Goal: Task Accomplishment & Management: Use online tool/utility

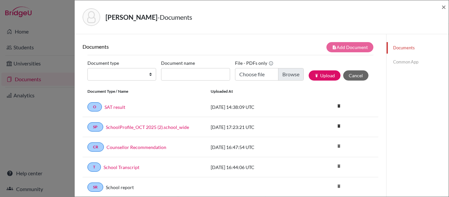
scroll to position [33, 0]
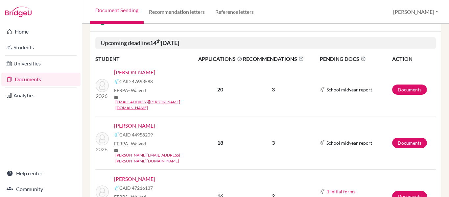
scroll to position [131, 0]
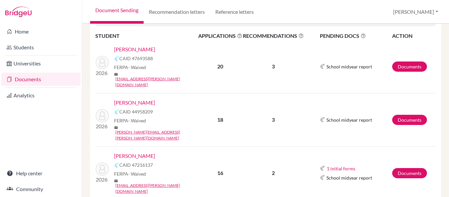
click at [142, 49] on link "[PERSON_NAME]" at bounding box center [134, 49] width 41 height 8
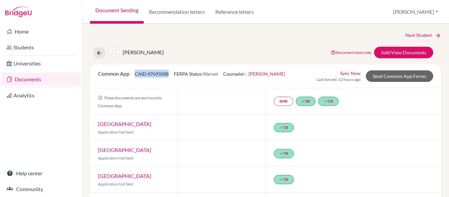
drag, startPoint x: 170, startPoint y: 72, endPoint x: 134, endPoint y: 74, distance: 35.2
click at [134, 74] on div "Common App CAID: 47693588 FERPA Status: Waived Counselor: Paula Lameu First Nam…" at bounding box center [191, 76] width 197 height 13
copy span "CAID: 47693588"
click at [95, 50] on button at bounding box center [99, 53] width 12 height 12
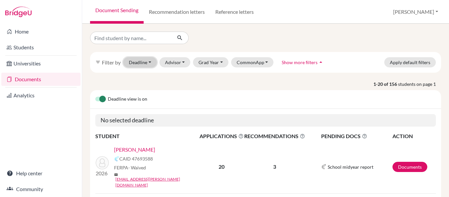
click at [150, 62] on button "Deadline - Select a date range Or double click for a single date selection Toda…" at bounding box center [140, 62] width 34 height 10
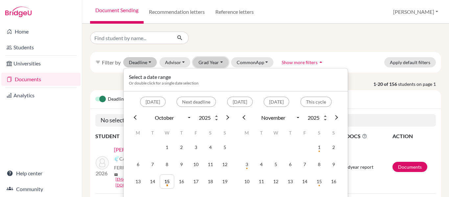
click at [210, 62] on button "Grad Year" at bounding box center [210, 62] width 35 height 10
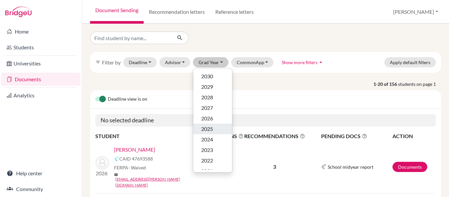
click at [211, 128] on span "2025" at bounding box center [207, 129] width 12 height 8
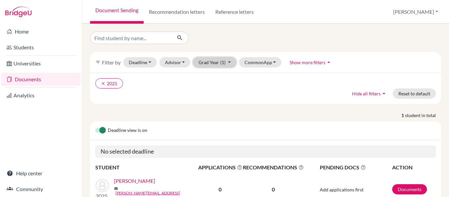
click at [213, 58] on button "Grad Year (1)" at bounding box center [214, 62] width 43 height 10
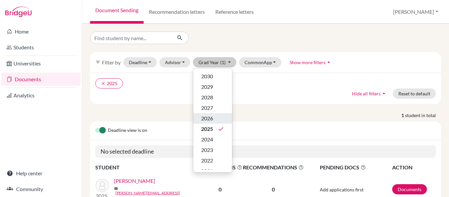
click at [206, 117] on span "2026" at bounding box center [207, 118] width 12 height 8
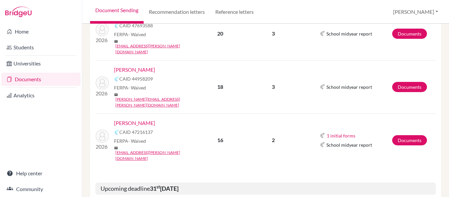
scroll to position [99, 0]
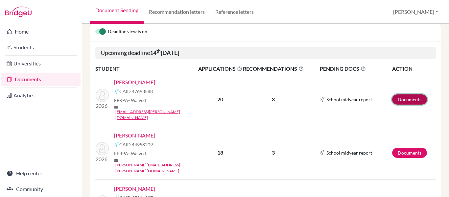
click at [400, 94] on link "Documents" at bounding box center [409, 99] width 35 height 10
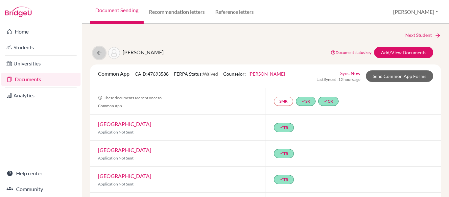
click at [100, 56] on icon at bounding box center [99, 53] width 7 height 7
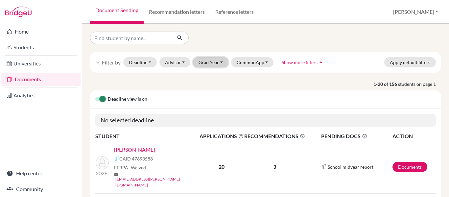
click at [212, 62] on button "Grad Year" at bounding box center [210, 62] width 35 height 10
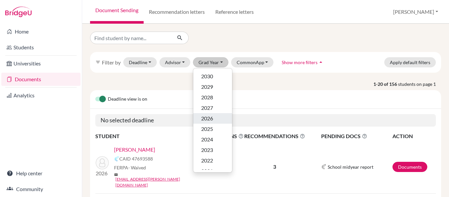
click at [219, 116] on button "2026" at bounding box center [212, 118] width 39 height 11
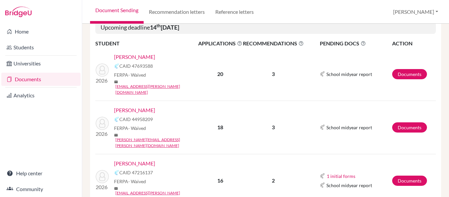
scroll to position [131, 0]
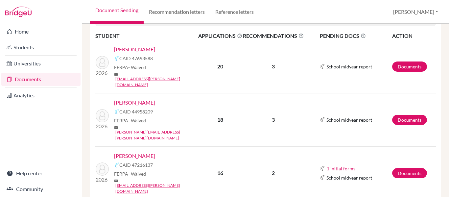
click at [136, 99] on link "[PERSON_NAME]" at bounding box center [134, 103] width 41 height 8
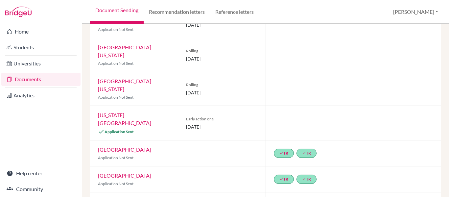
scroll to position [148, 0]
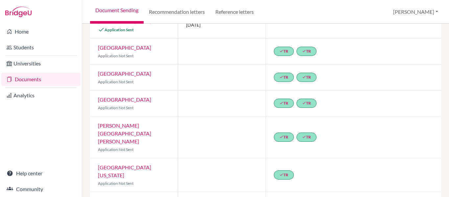
click at [328, 116] on div "done TR done TR" at bounding box center [352, 136] width 175 height 41
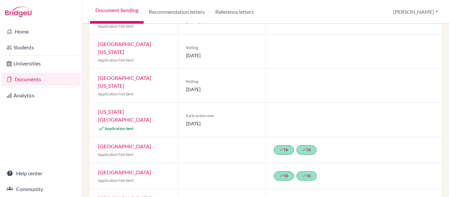
scroll to position [50, 0]
